Goal: Task Accomplishment & Management: Use online tool/utility

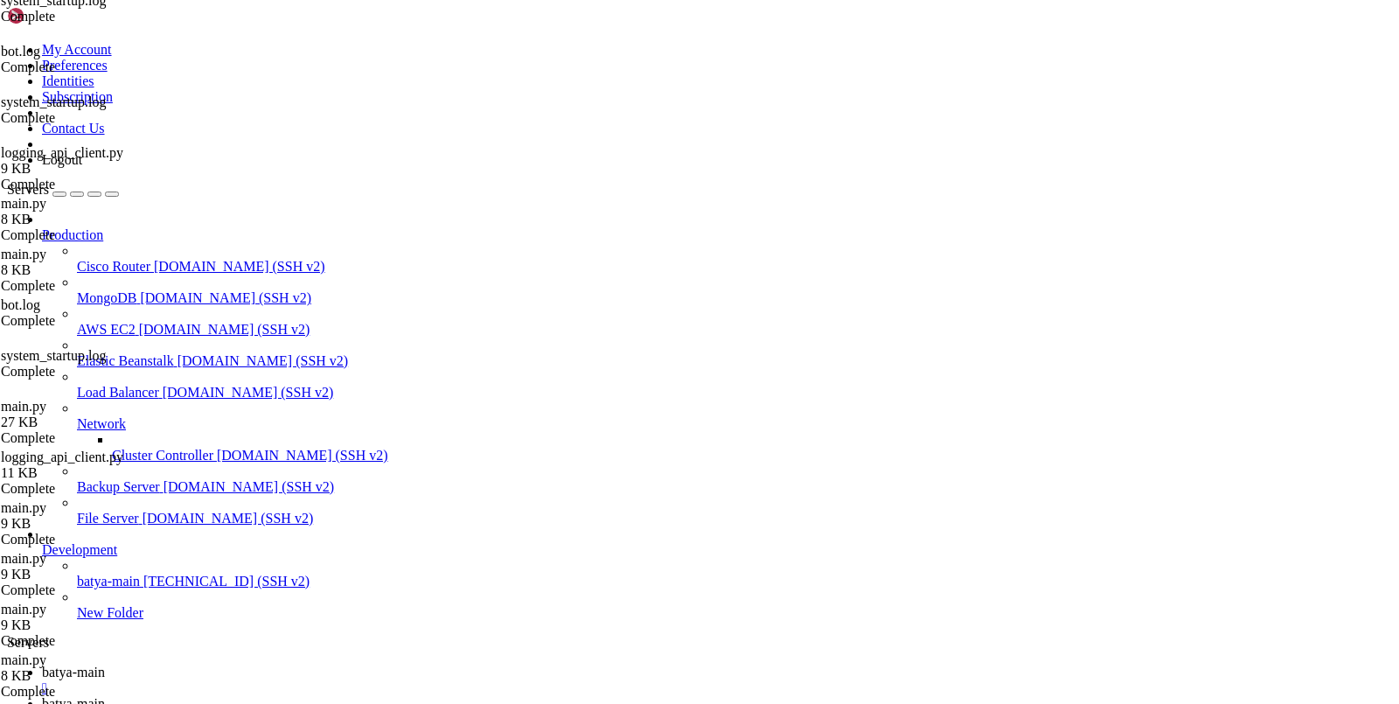
scroll to position [13, 0]
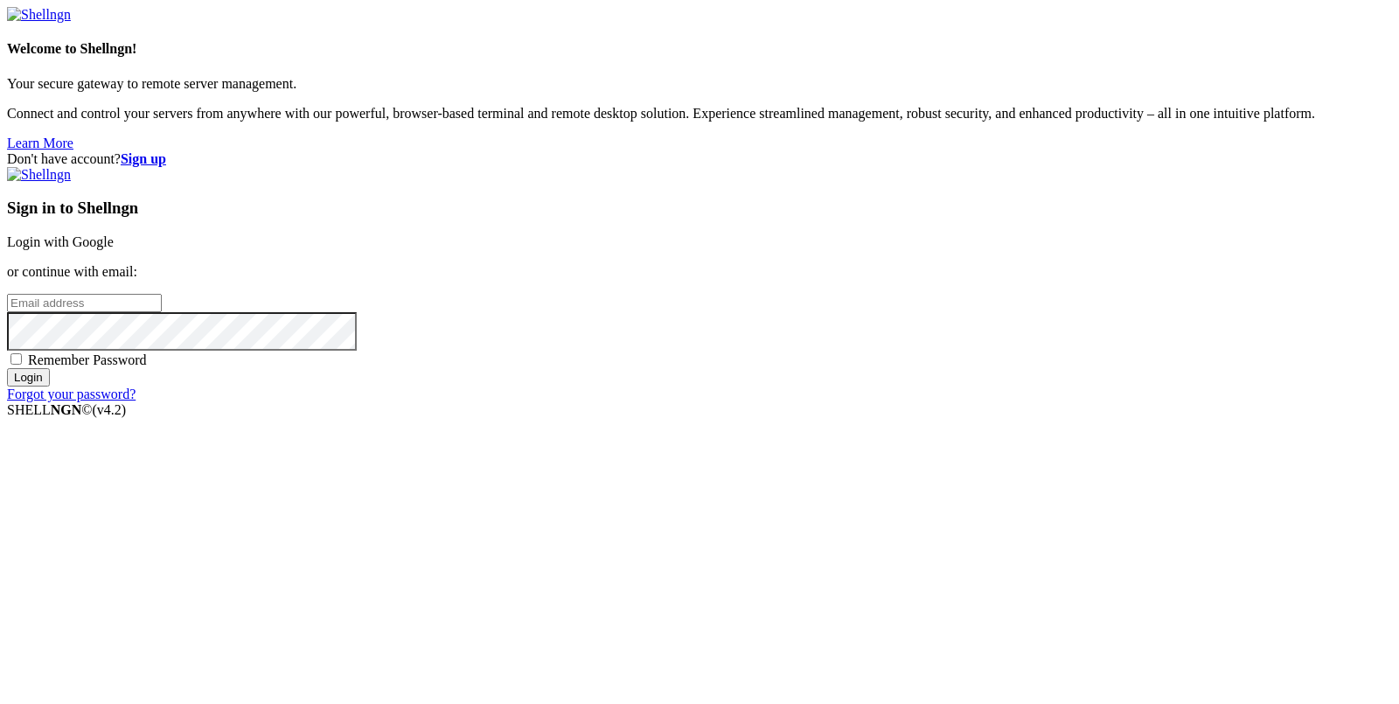
click at [114, 246] on link "Login with Google" at bounding box center [60, 241] width 107 height 15
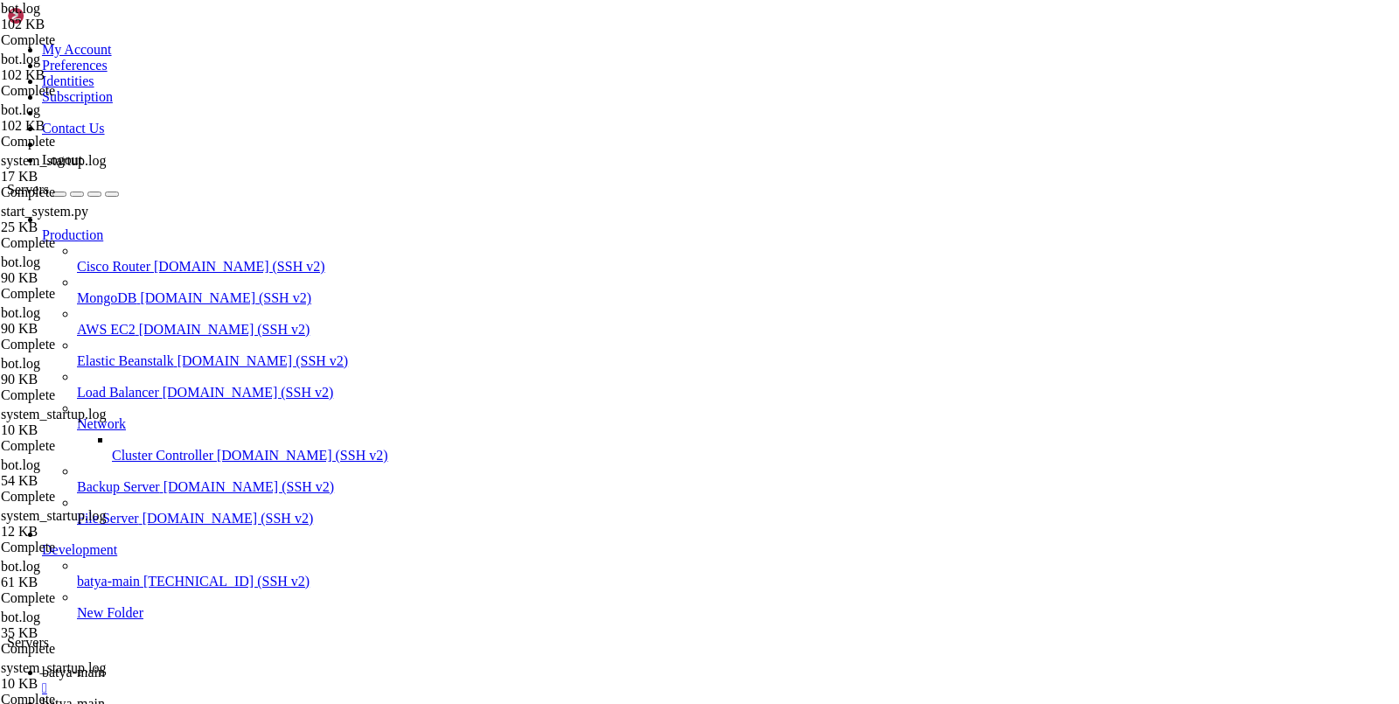
scroll to position [517951, 0]
drag, startPoint x: 1182, startPoint y: 1531, endPoint x: 1401, endPoint y: 1690, distance: 270.4
click at [378, 696] on link "batya-main " at bounding box center [717, 711] width 1350 height 31
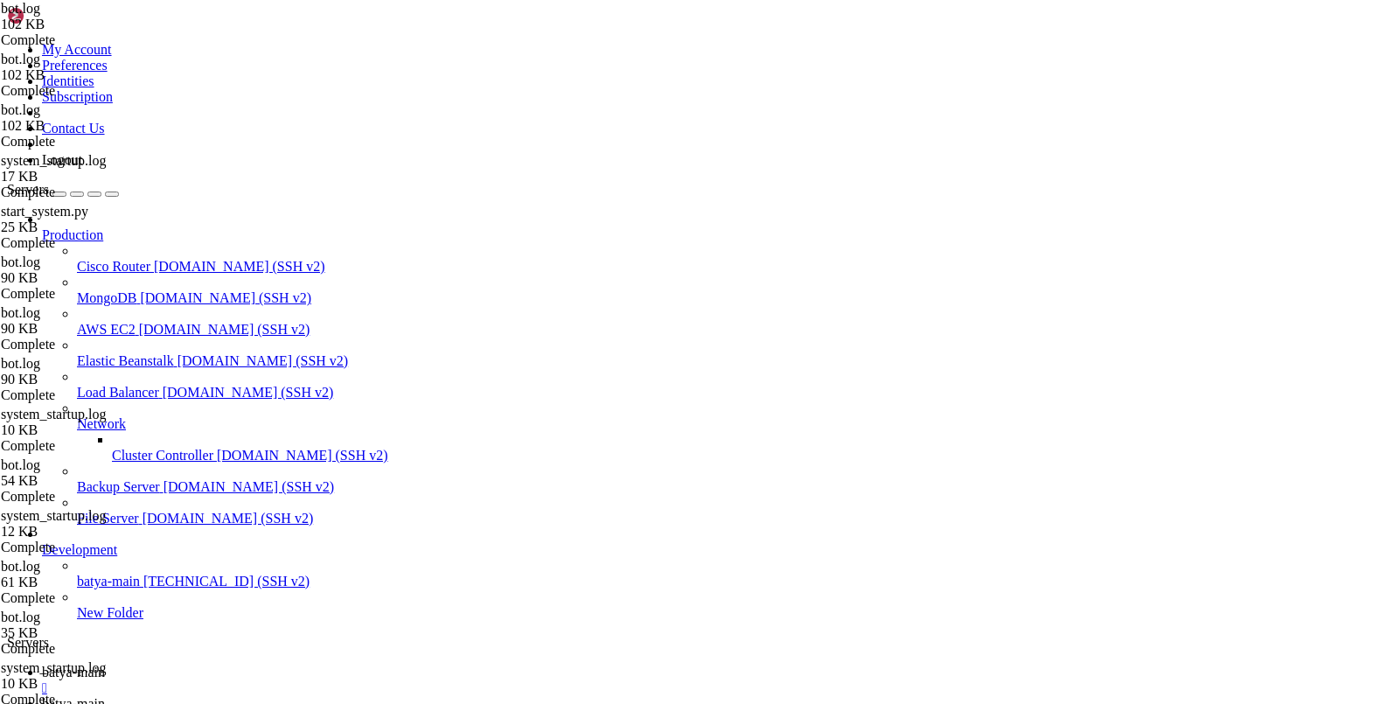
scroll to position [0, 0]
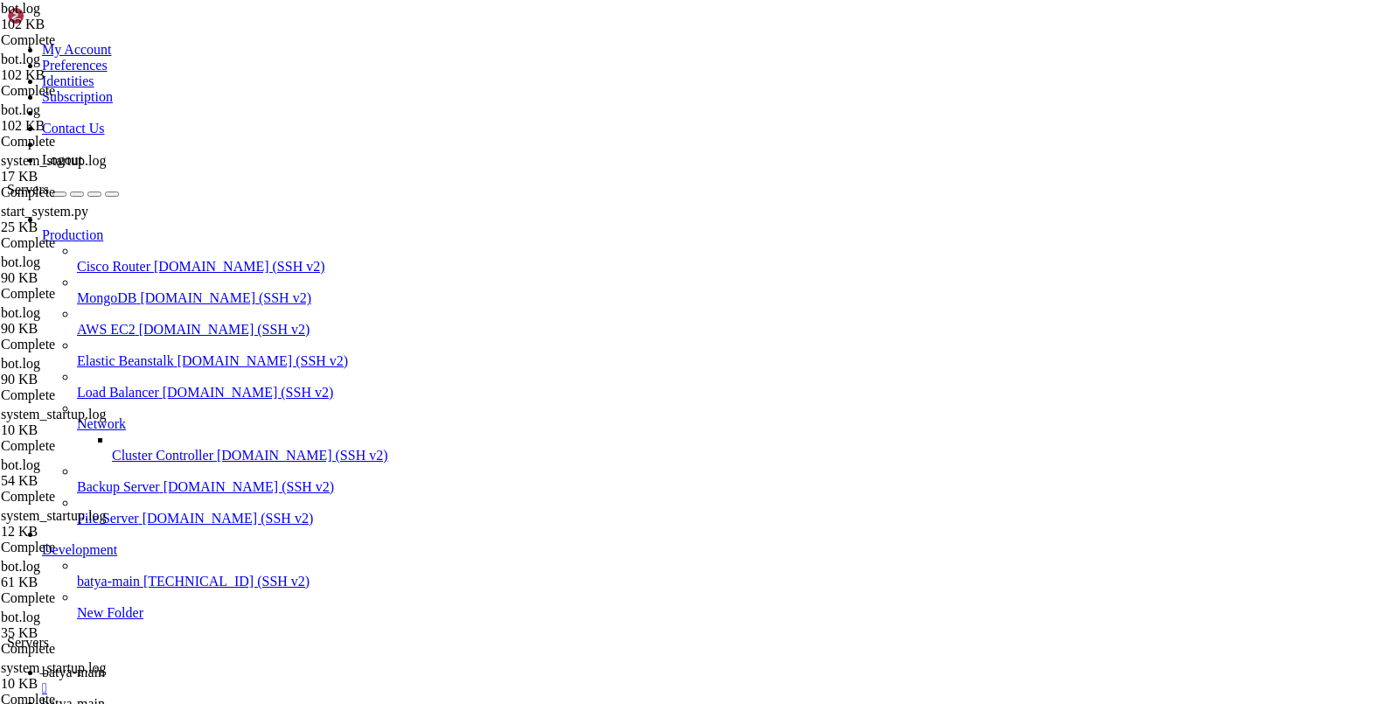
type input "/var/service/batya_vpn_bot"
drag, startPoint x: 414, startPoint y: 419, endPoint x: 398, endPoint y: 550, distance: 132.1
click at [398, 550] on div at bounding box center [699, 352] width 1399 height 704
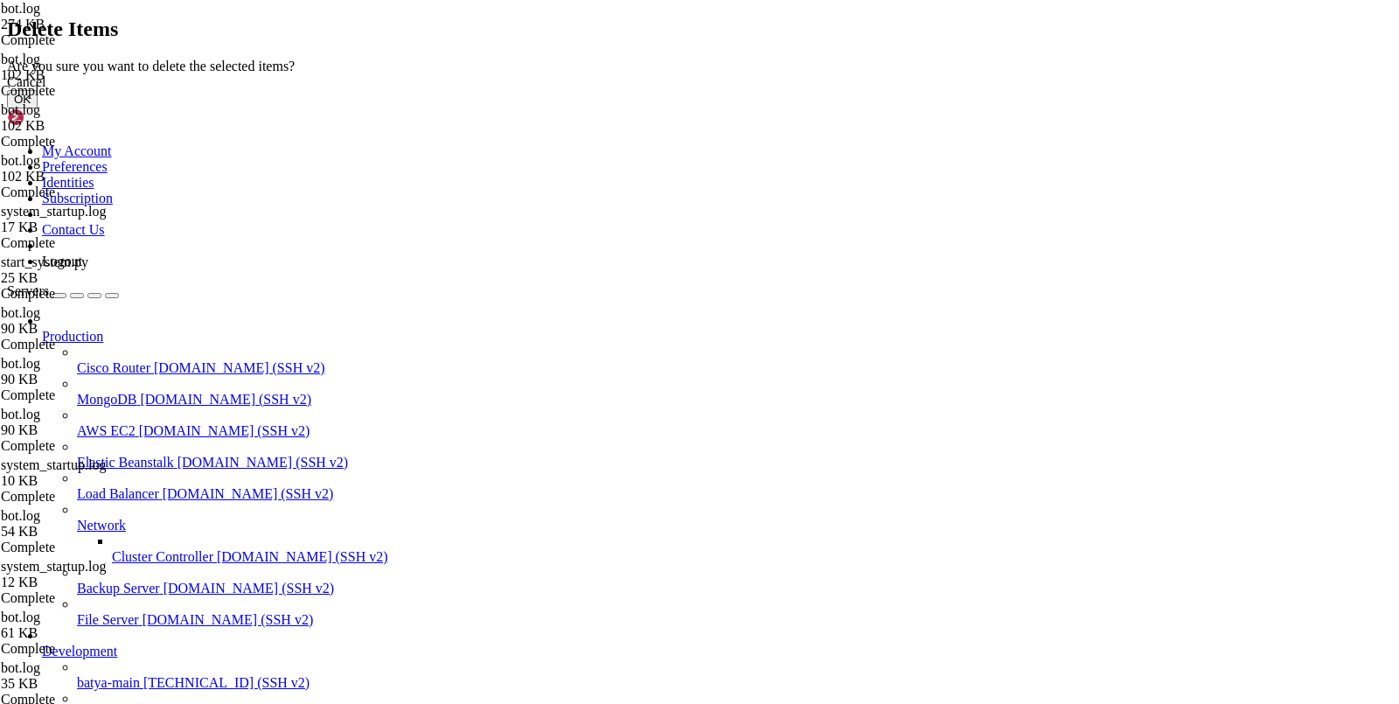
click at [38, 108] on button "OK" at bounding box center [22, 99] width 31 height 18
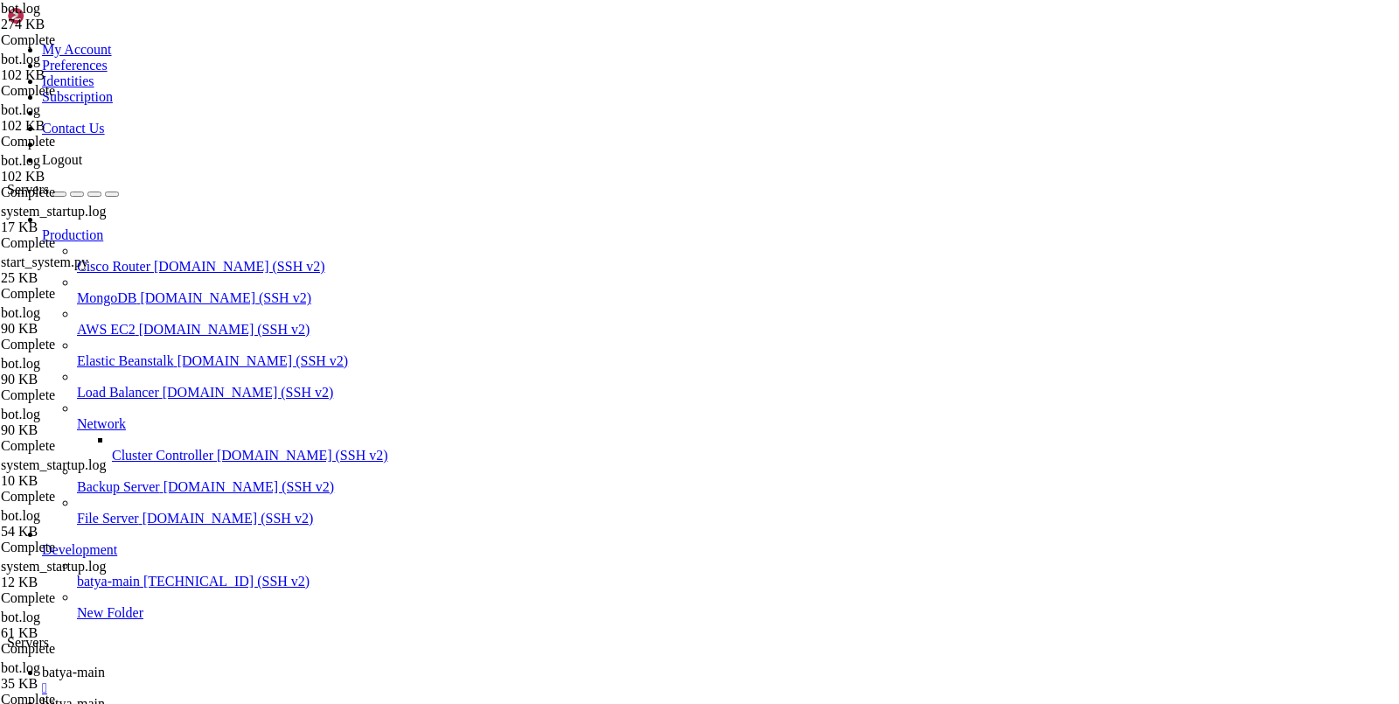
click at [105, 665] on span "batya-main" at bounding box center [73, 672] width 63 height 15
click at [105, 696] on span "batya-main" at bounding box center [73, 703] width 63 height 15
click at [267, 665] on link "batya-main " at bounding box center [717, 680] width 1350 height 31
